Goal: Transaction & Acquisition: Purchase product/service

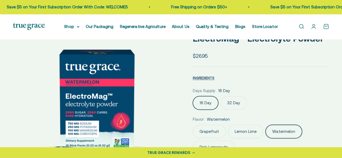
scroll to position [0, 340]
select select "3"
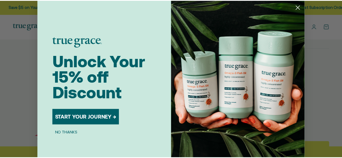
scroll to position [0, 344]
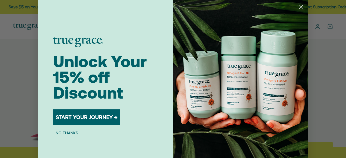
click at [301, 6] on circle "Close dialog" at bounding box center [301, 6] width 9 height 9
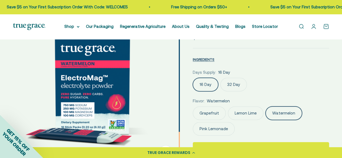
scroll to position [0, 340]
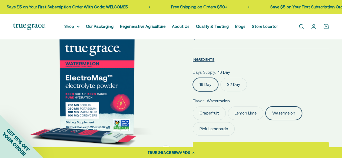
click at [234, 85] on label "32 Day" at bounding box center [233, 85] width 27 height 14
click at [193, 78] on input "32 Day" at bounding box center [193, 78] width 0 height 0
click at [285, 115] on label "Watermelon" at bounding box center [284, 114] width 37 height 14
click at [193, 107] on input "Watermelon" at bounding box center [193, 106] width 0 height 0
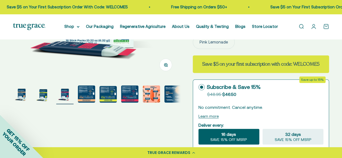
scroll to position [142, 0]
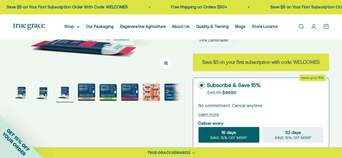
click at [154, 92] on img "Go to item 7" at bounding box center [151, 92] width 17 height 17
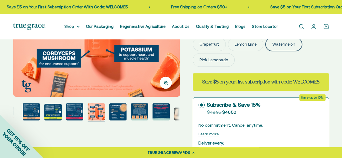
scroll to position [121, 0]
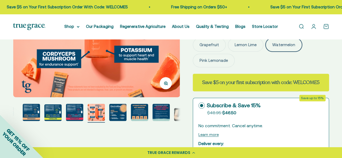
click at [118, 111] on img "Go to item 8" at bounding box center [117, 112] width 17 height 17
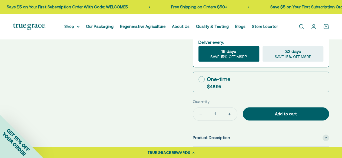
scroll to position [218, 0]
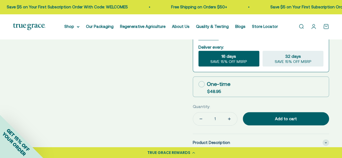
click at [234, 59] on span "SAVE 15% OFF MSRP" at bounding box center [228, 61] width 37 height 5
click at [198, 51] on input "16 days SAVE 15% OFF MSRP" at bounding box center [198, 51] width 0 height 0
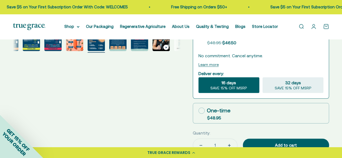
scroll to position [184, 0]
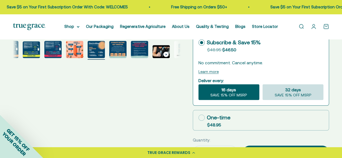
click at [300, 92] on span "32 days" at bounding box center [293, 90] width 16 height 6
click at [263, 84] on input "32 days SAVE 15% OFF MSRP" at bounding box center [262, 84] width 0 height 0
radio input "true"
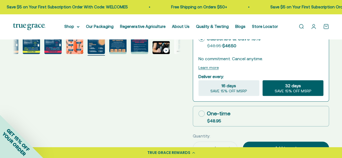
scroll to position [189, 0]
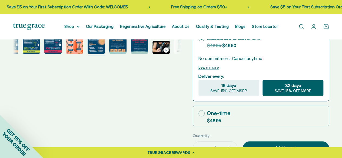
click at [294, 91] on span "SAVE 15% OFF MSRP" at bounding box center [292, 91] width 37 height 5
click at [263, 80] on input "32 days SAVE 15% OFF MSRP" at bounding box center [262, 80] width 0 height 0
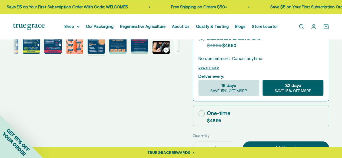
click at [235, 87] on span "16 days" at bounding box center [228, 85] width 15 height 6
click at [198, 80] on input "16 days SAVE 15% OFF MSRP" at bounding box center [198, 80] width 0 height 0
radio input "true"
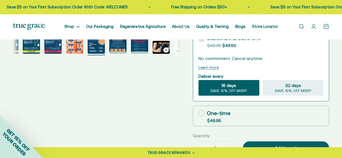
click at [181, 99] on div "Zoom Go to item 1 Go to item 2 Go to item 3 Go to item 4 Go to item 5 Go to ite…" at bounding box center [171, 73] width 316 height 421
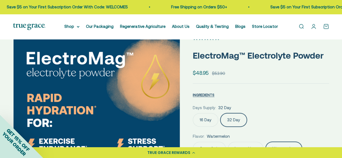
scroll to position [36, 0]
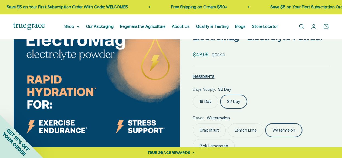
click at [207, 104] on label "16 Day" at bounding box center [205, 102] width 25 height 14
click at [193, 95] on input "16 Day" at bounding box center [193, 95] width 0 height 0
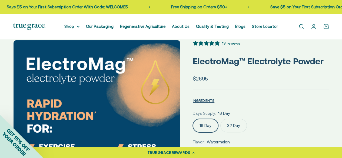
scroll to position [12, 0]
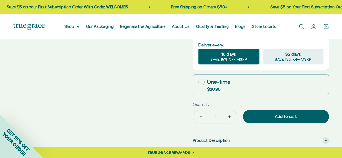
scroll to position [221, 0]
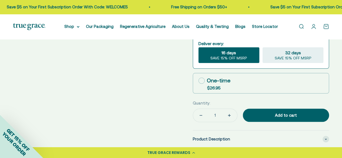
click at [248, 82] on label "One-time $26.95" at bounding box center [261, 83] width 136 height 20
click at [198, 81] on input "One-time $26.95" at bounding box center [198, 81] width 0 height 0
radio input "true"
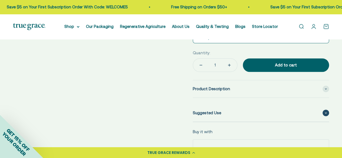
drag, startPoint x: 248, startPoint y: 82, endPoint x: 234, endPoint y: 104, distance: 25.1
click at [234, 104] on div "Product Description 750 mg sodium for fluid balance and cellular communication.…" at bounding box center [261, 101] width 136 height 42
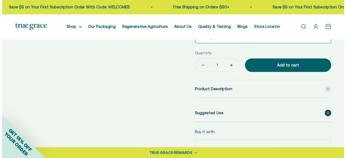
scroll to position [190, 0]
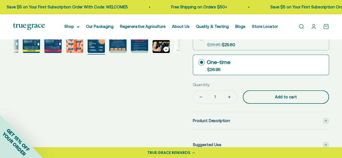
click at [269, 98] on div "Add to cart" at bounding box center [286, 97] width 65 height 6
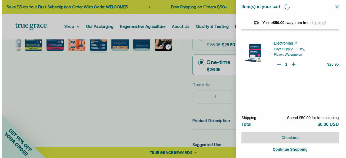
scroll to position [0, 1190]
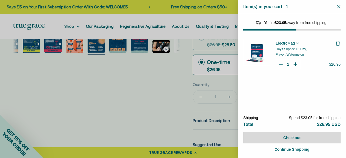
select select "46081071743190"
select select "46108266823894"
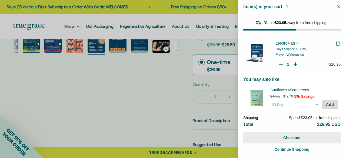
click at [305, 137] on button "Checkout" at bounding box center [291, 137] width 97 height 11
